Goal: Task Accomplishment & Management: Manage account settings

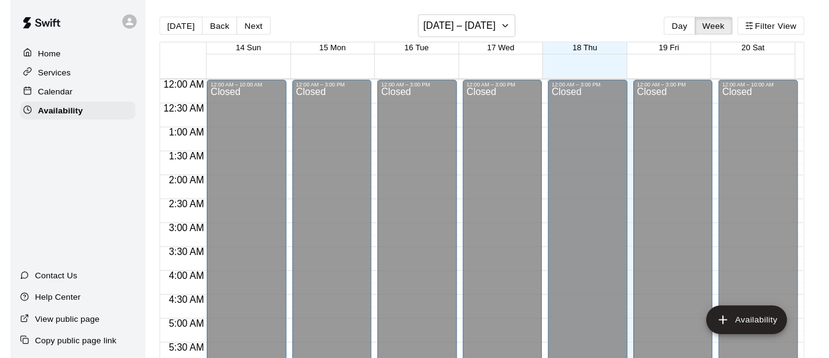
scroll to position [559, 0]
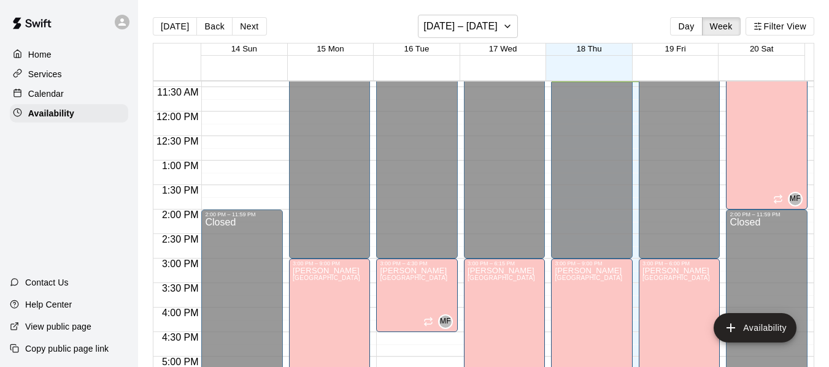
click at [52, 93] on p "Calendar" at bounding box center [46, 94] width 36 height 12
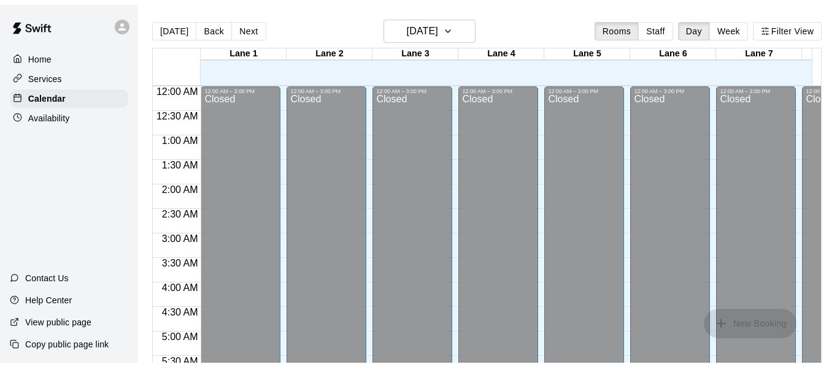
scroll to position [559, 0]
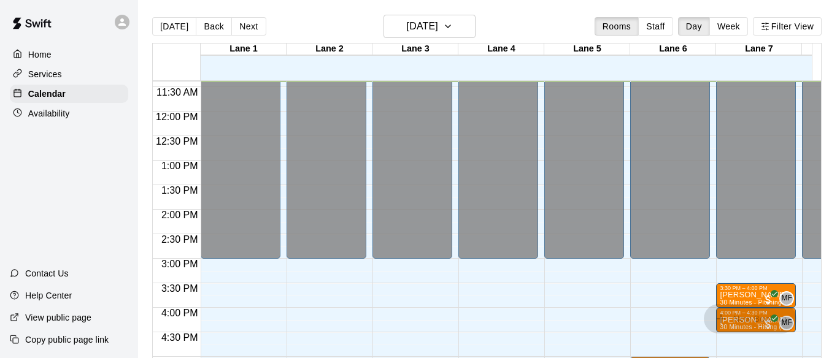
click at [52, 109] on p "Availability" at bounding box center [49, 113] width 42 height 12
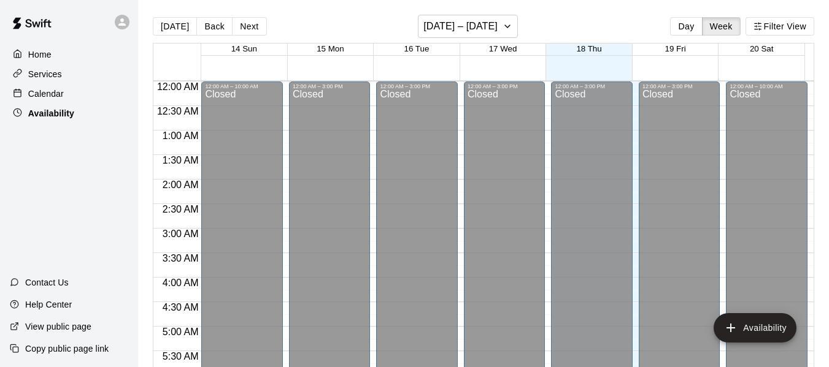
scroll to position [559, 0]
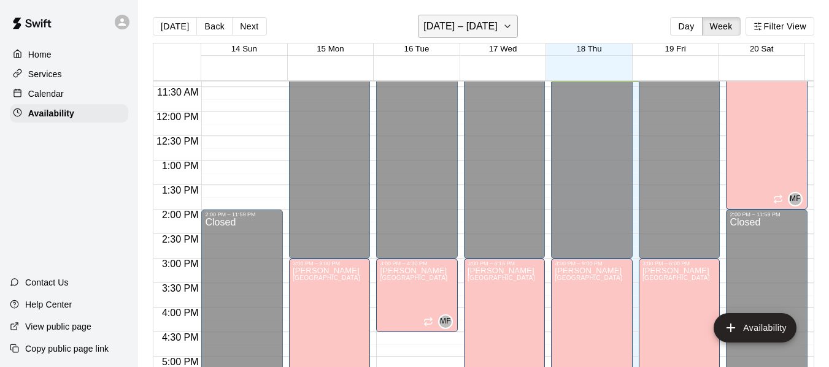
click at [512, 28] on icon "button" at bounding box center [507, 26] width 10 height 15
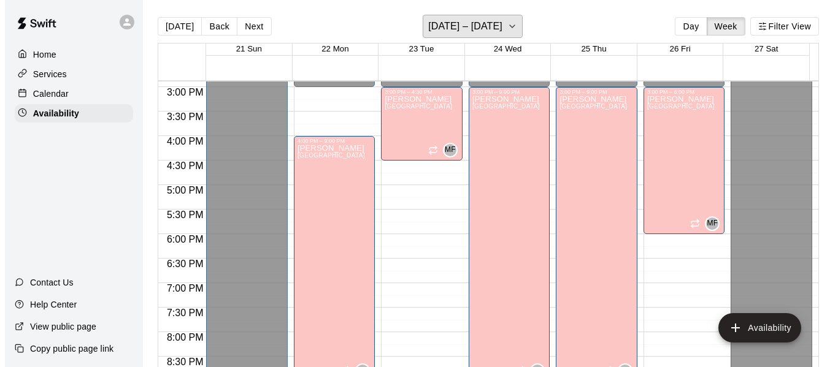
scroll to position [732, 0]
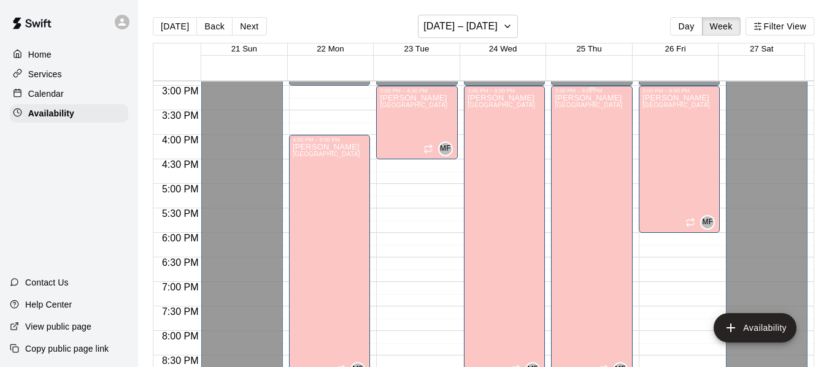
click at [589, 176] on div "[PERSON_NAME][GEOGRAPHIC_DATA][PERSON_NAME][PERSON_NAME][PERSON_NAME][PERSON_NA…" at bounding box center [587, 277] width 67 height 367
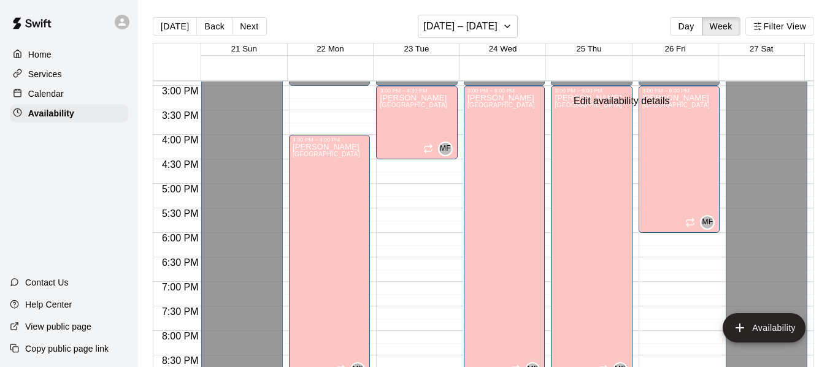
type input "**********"
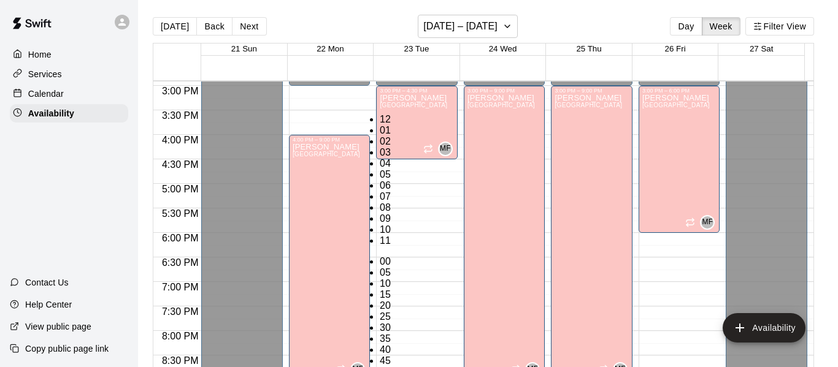
scroll to position [22, 0]
click at [380, 169] on li "05" at bounding box center [387, 174] width 15 height 11
type input "********"
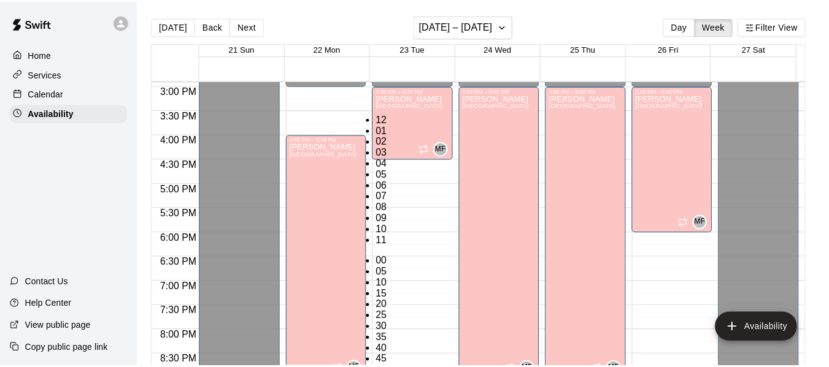
scroll to position [120, 0]
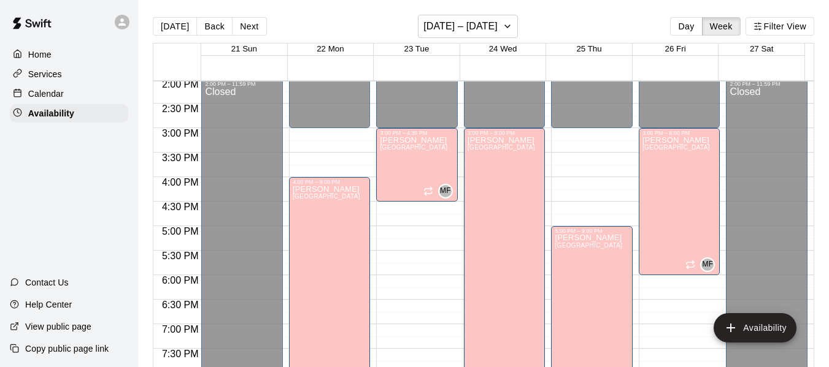
scroll to position [690, 0]
click at [510, 25] on icon "button" at bounding box center [507, 26] width 10 height 15
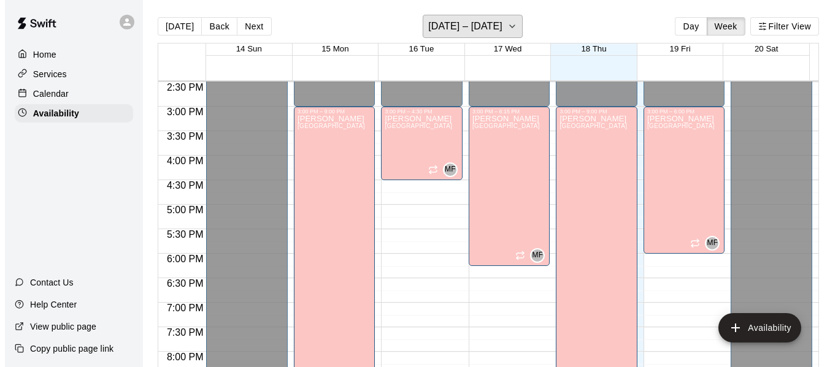
scroll to position [710, 0]
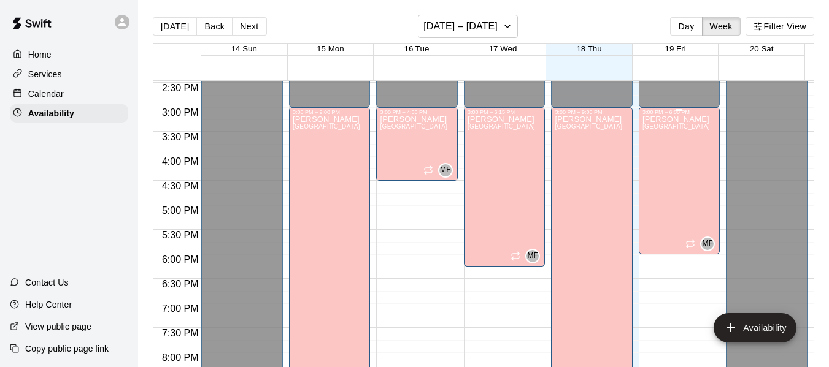
click at [662, 185] on div "[PERSON_NAME][GEOGRAPHIC_DATA][PERSON_NAME][PERSON_NAME][PERSON_NAME][PERSON_NA…" at bounding box center [675, 298] width 67 height 367
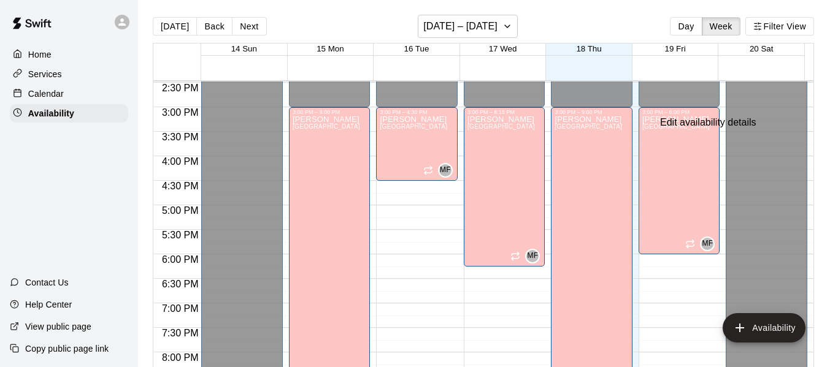
type input "**********"
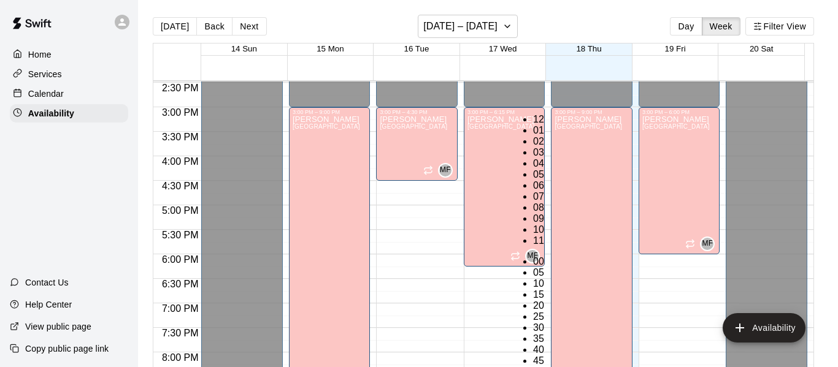
scroll to position [71, 0]
click at [533, 169] on li "05" at bounding box center [540, 174] width 15 height 11
click at [548, 323] on li "30" at bounding box center [540, 328] width 15 height 11
type input "********"
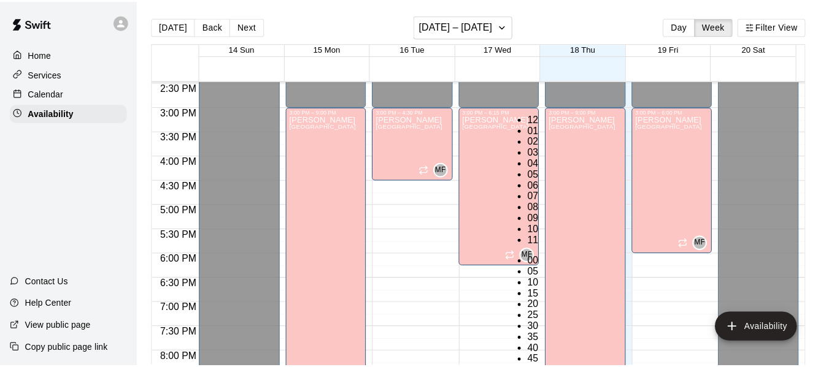
scroll to position [144, 0]
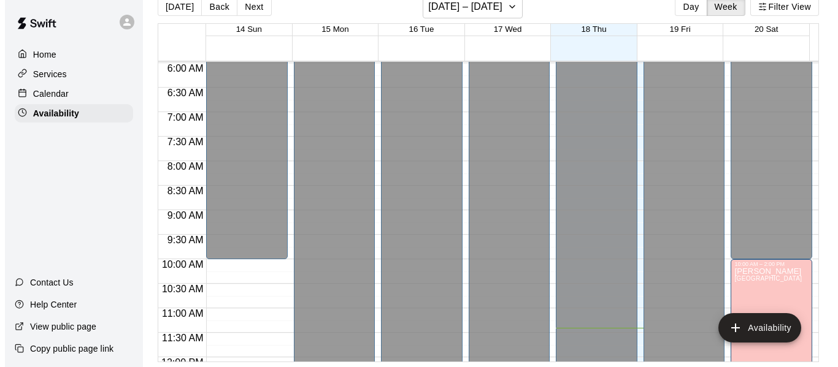
scroll to position [286, 0]
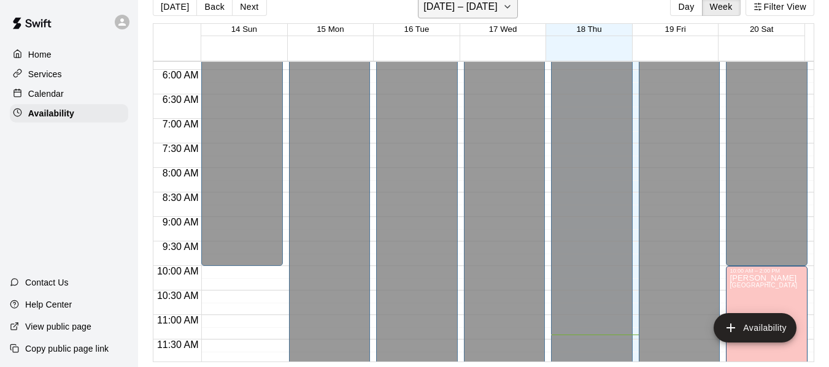
click at [511, 7] on icon "button" at bounding box center [507, 6] width 10 height 15
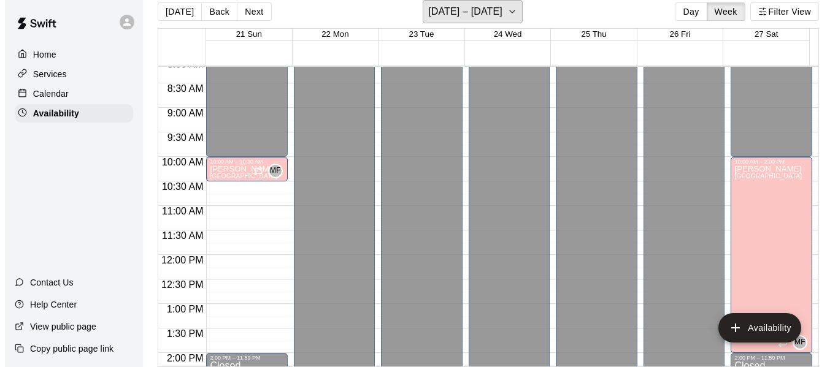
scroll to position [401, 0]
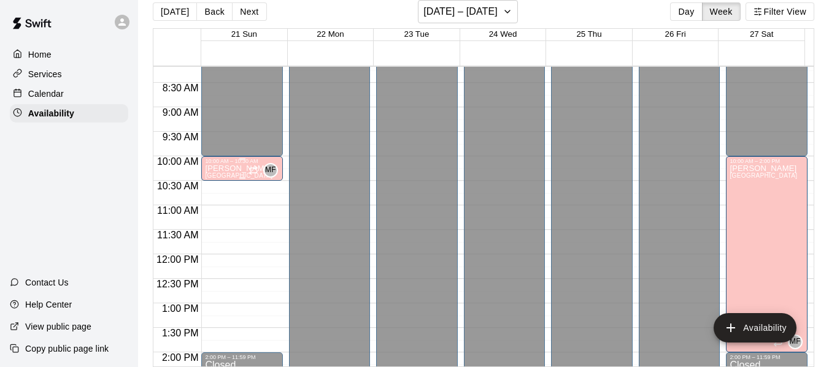
click at [233, 169] on p "[PERSON_NAME]" at bounding box center [238, 169] width 67 height 0
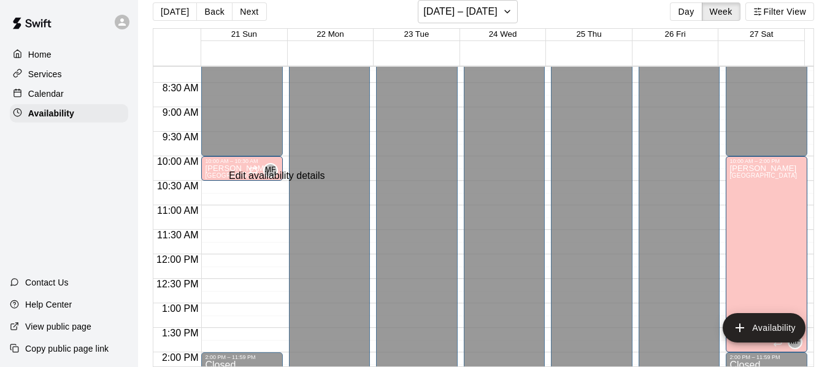
type input "**********"
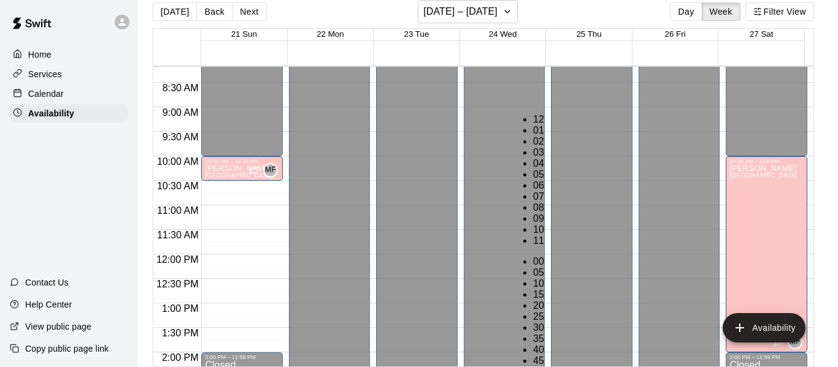
scroll to position [144, 0]
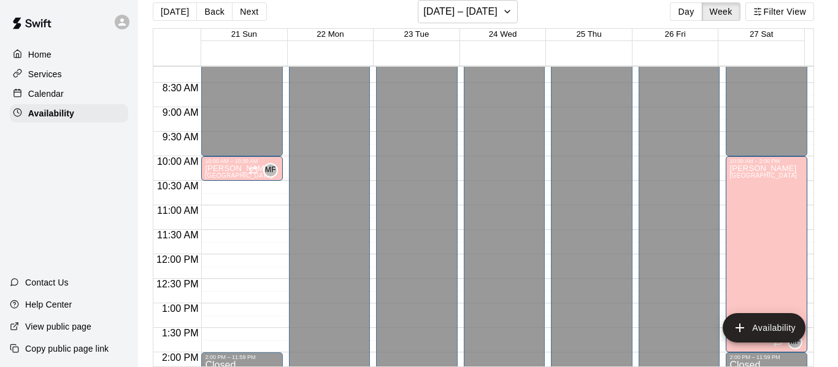
scroll to position [22, 0]
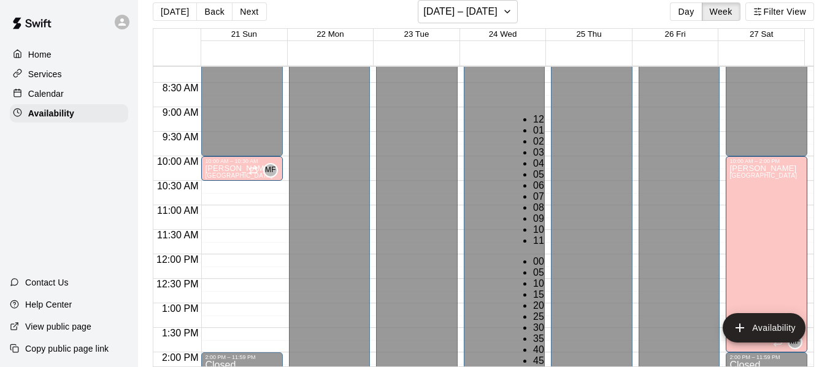
scroll to position [0, 0]
click at [533, 147] on li "02" at bounding box center [540, 141] width 15 height 11
click at [548, 256] on li "00" at bounding box center [540, 261] width 15 height 11
type input "********"
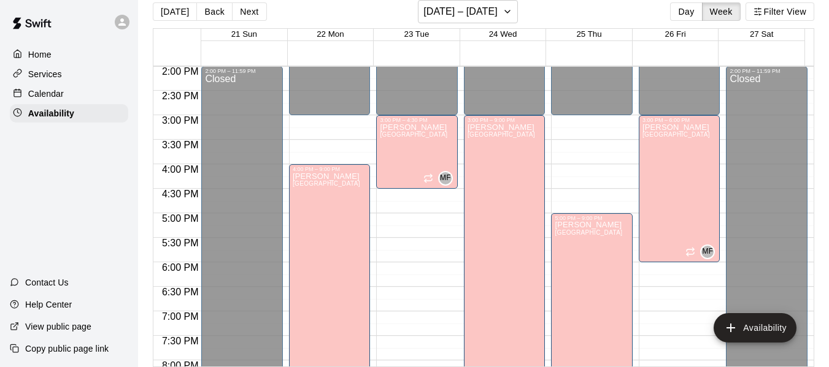
scroll to position [688, 0]
click at [42, 55] on p "Home" at bounding box center [39, 54] width 23 height 12
